Goal: Go to known website: Access a specific website the user already knows

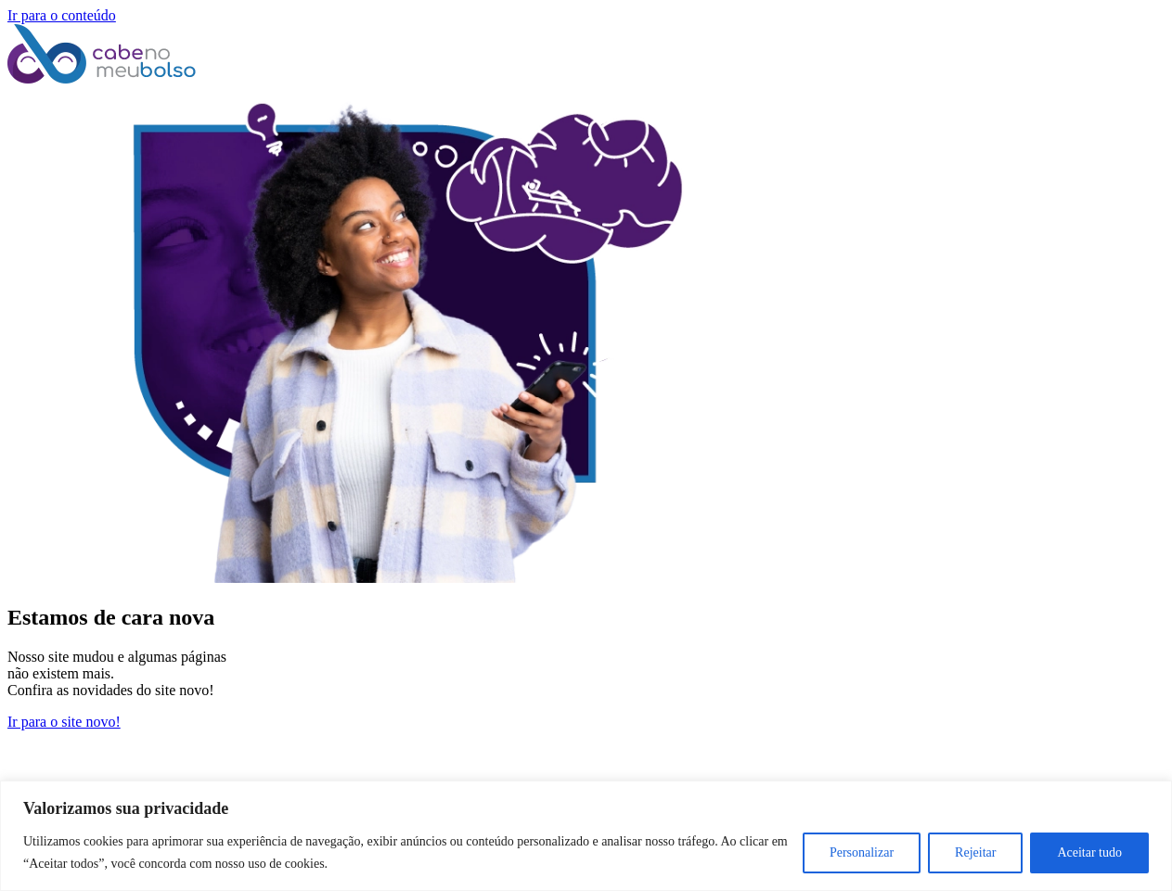
click at [585, 449] on img at bounding box center [378, 334] width 742 height 495
click at [861, 853] on button "Personalizar" at bounding box center [862, 852] width 118 height 41
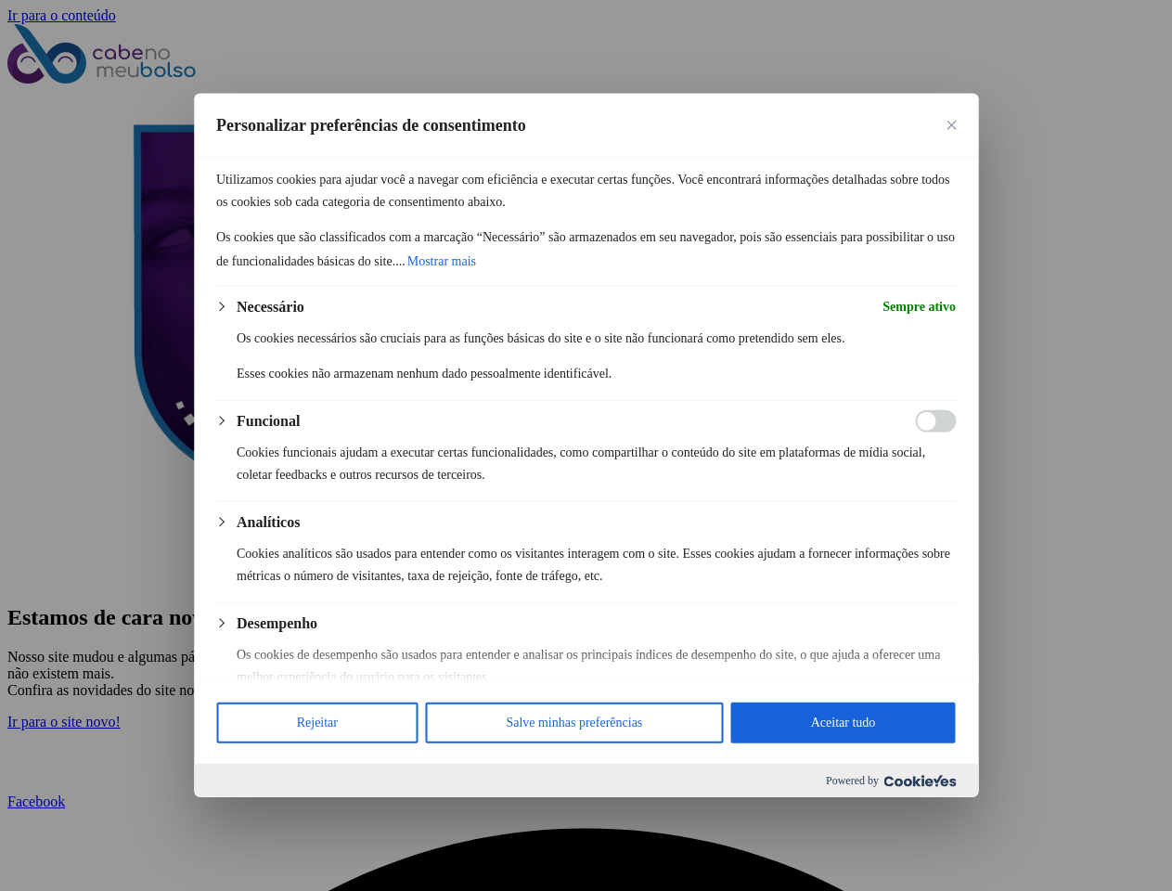
click at [975, 797] on div "Personalizar preferências de consentimento Utilizamos cookies para ajudar você …" at bounding box center [586, 445] width 784 height 703
click at [1089, 853] on div at bounding box center [586, 445] width 1172 height 891
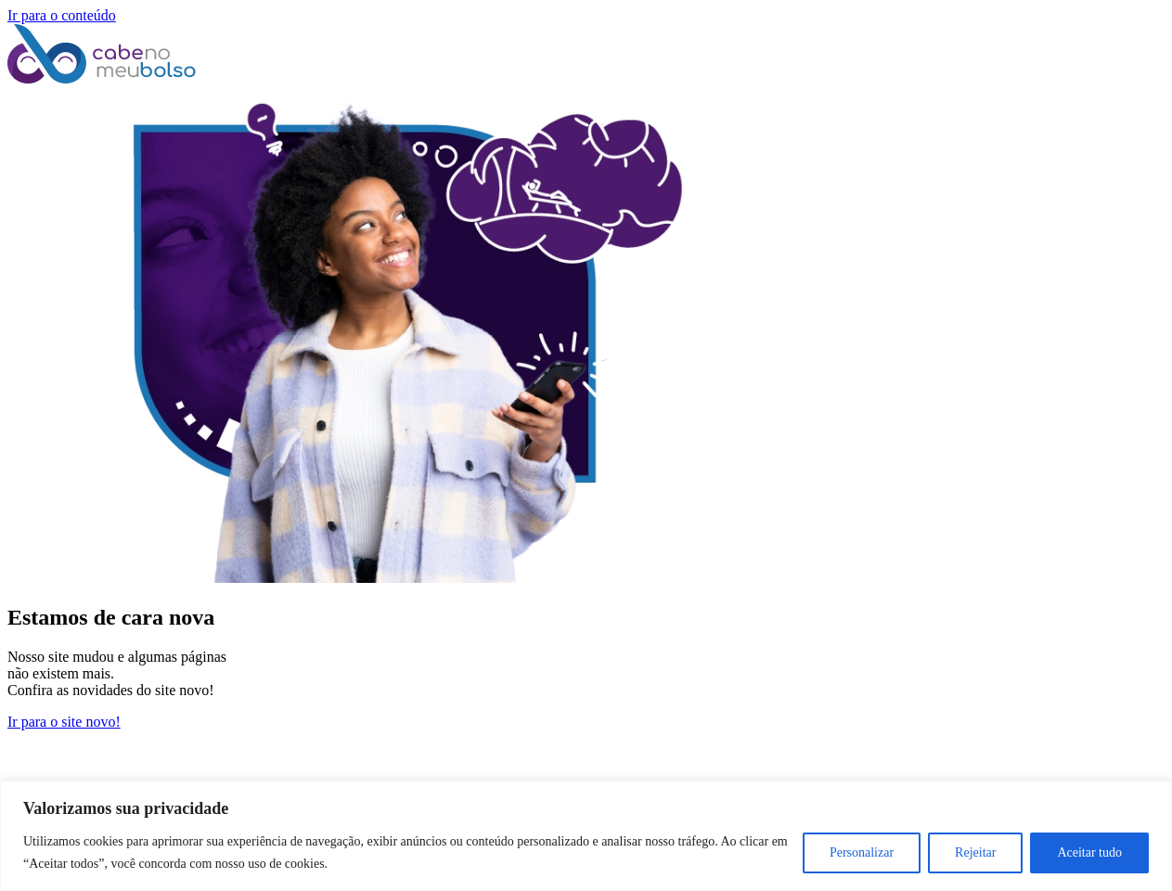
click at [585, 449] on img at bounding box center [378, 334] width 742 height 495
click at [861, 853] on button "Personalizar" at bounding box center [862, 852] width 118 height 41
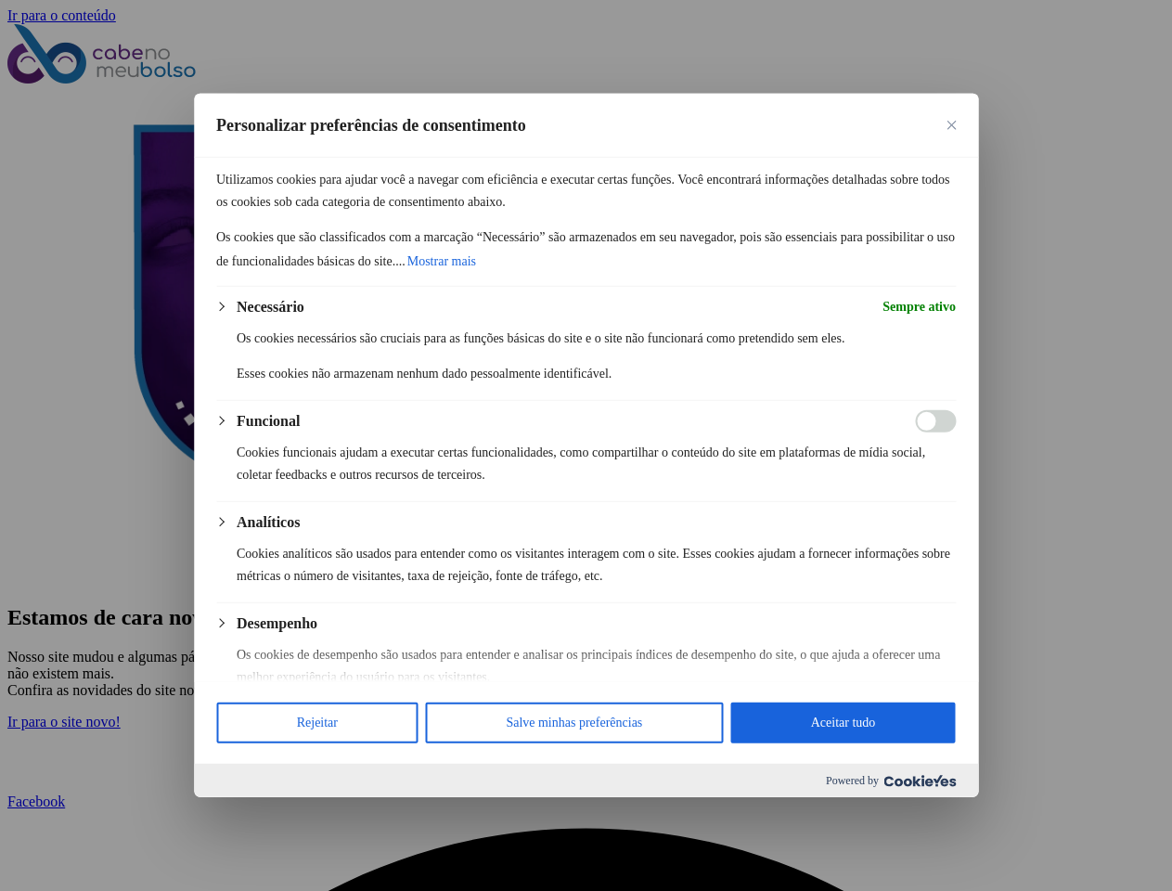
click at [975, 853] on div at bounding box center [586, 445] width 1172 height 891
click at [1089, 853] on div at bounding box center [586, 445] width 1172 height 891
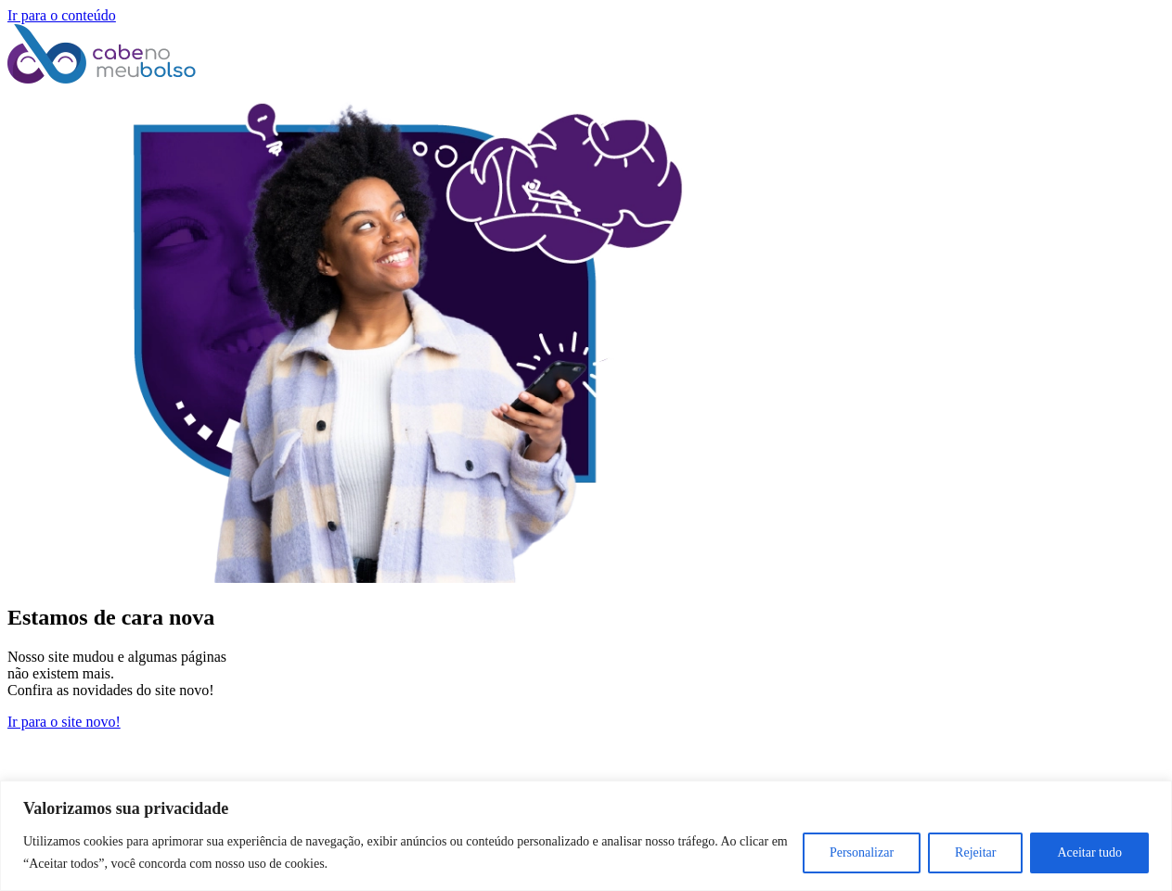
click at [585, 449] on img at bounding box center [378, 334] width 742 height 495
click at [861, 853] on button "Personalizar" at bounding box center [862, 852] width 118 height 41
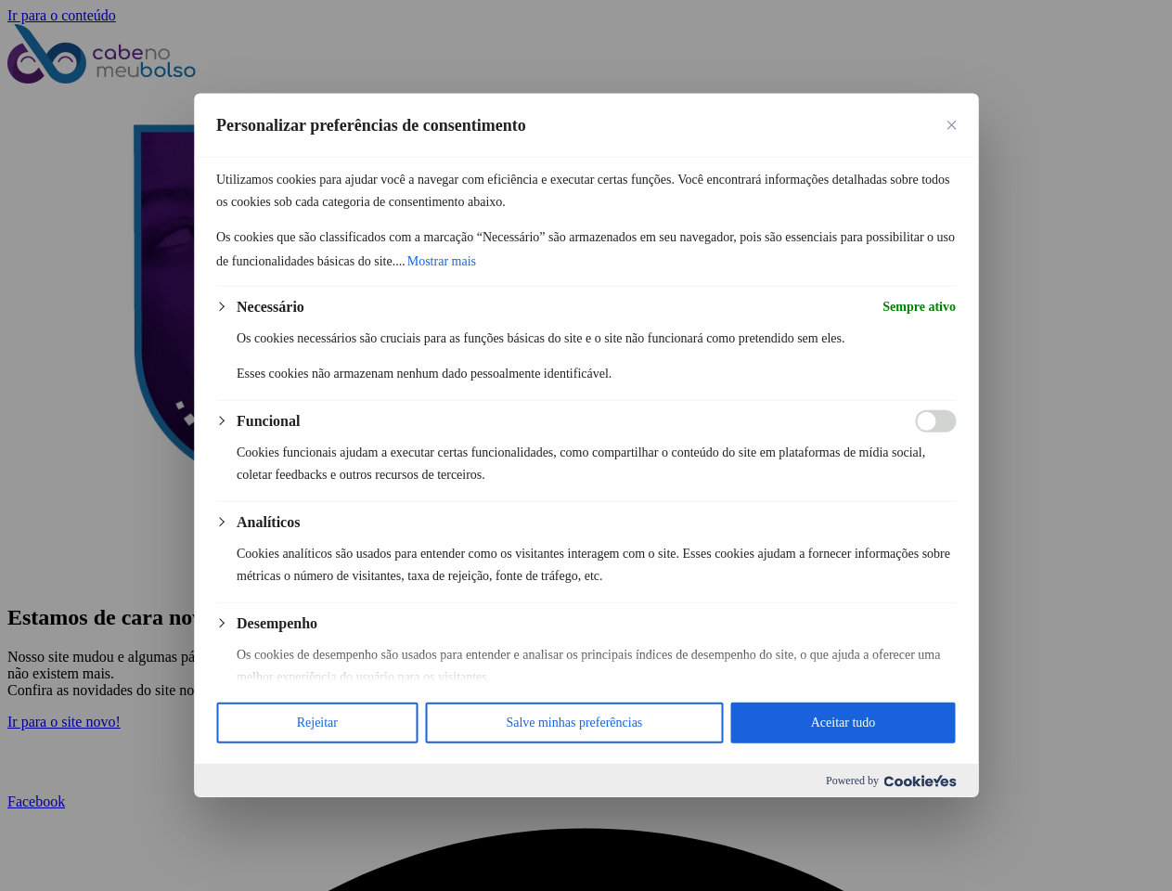
click at [975, 853] on div at bounding box center [586, 445] width 1172 height 891
click at [1089, 853] on div at bounding box center [586, 445] width 1172 height 891
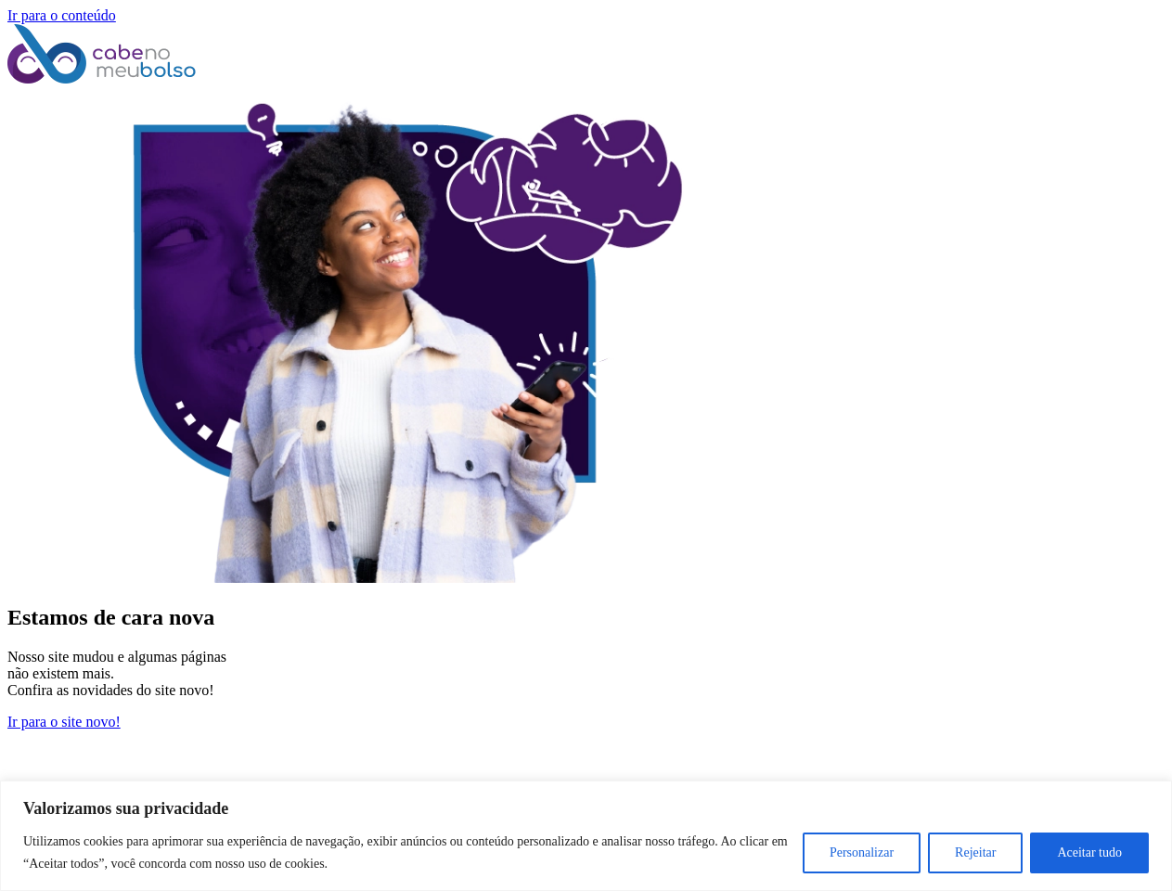
click at [585, 449] on img at bounding box center [378, 334] width 742 height 495
click at [861, 853] on button "Personalizar" at bounding box center [862, 852] width 118 height 41
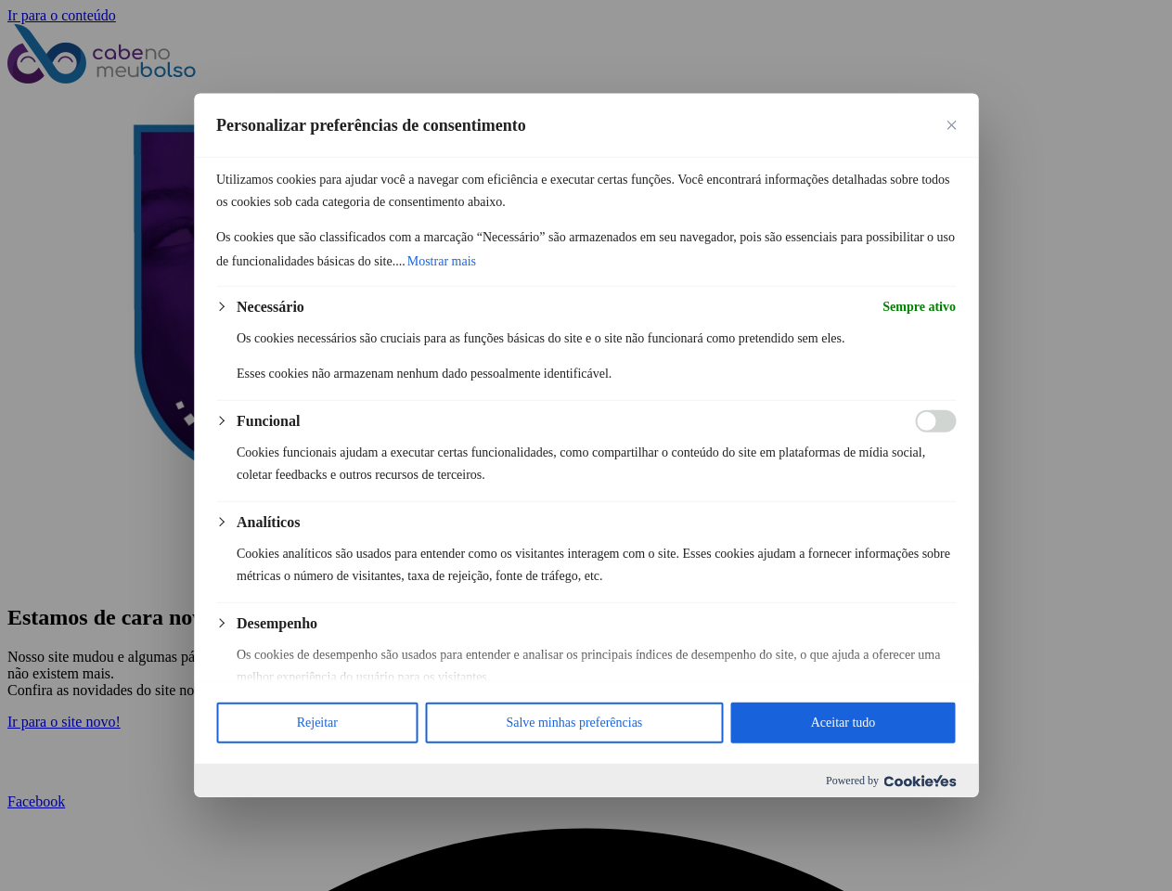
click at [975, 853] on div at bounding box center [586, 445] width 1172 height 891
click at [1089, 853] on div at bounding box center [586, 445] width 1172 height 891
